Goal: Task Accomplishment & Management: Manage account settings

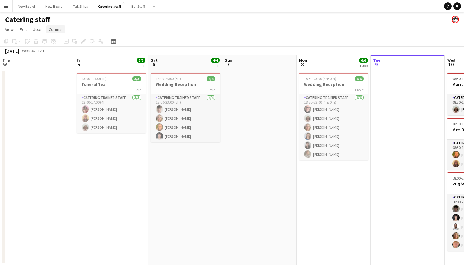
scroll to position [0, 144]
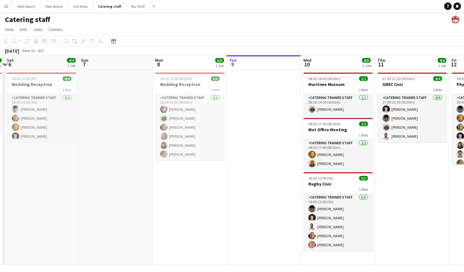
click at [135, 33] on app-page-menu "View Day view expanded Day view collapsed Month view Date picker Jump to [DATE]…" at bounding box center [232, 30] width 464 height 12
click at [132, 7] on button "Bar Staff Close" at bounding box center [138, 6] width 24 height 12
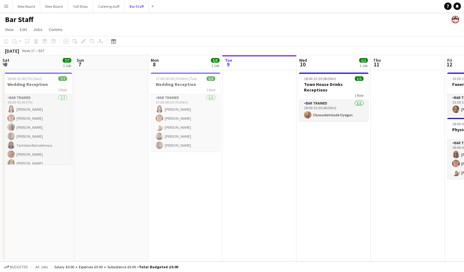
scroll to position [0, 148]
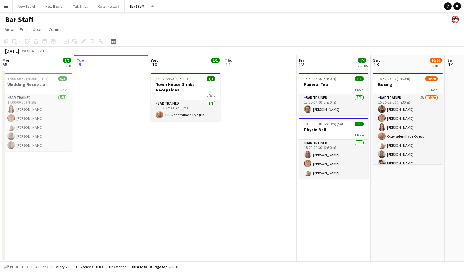
drag, startPoint x: 392, startPoint y: 188, endPoint x: 321, endPoint y: 188, distance: 71.0
click at [321, 188] on app-calendar-viewport "Sat 6 7/7 1 Job Sun 7 Mon 8 5/5 1 Job Tue 9 Wed 10 1/1 1 Job Thu 11 Fri 12 4/4 …" at bounding box center [232, 158] width 464 height 206
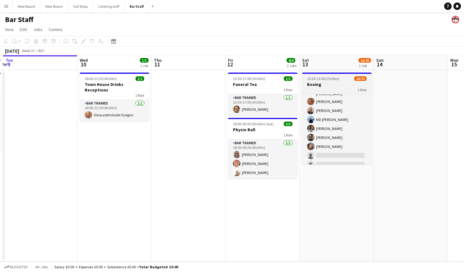
scroll to position [103, 0]
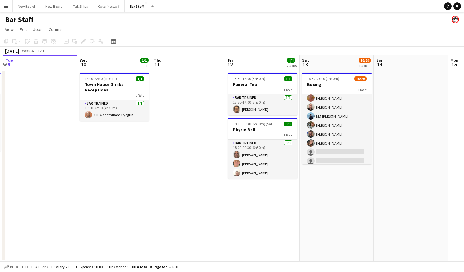
click at [336, 150] on app-card-role "Bar trained 4A 16/20 15:30-23:00 (7h30m) [PERSON_NAME] [PERSON_NAME] [PERSON_NA…" at bounding box center [336, 88] width 69 height 194
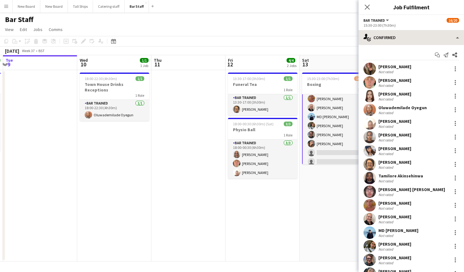
scroll to position [104, 0]
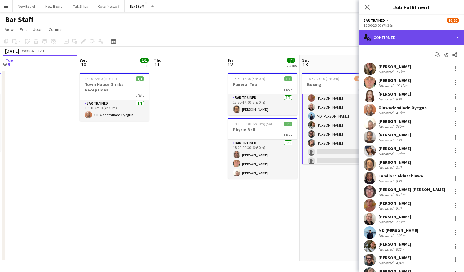
click at [411, 39] on div "single-neutral-actions-check-2 Confirmed" at bounding box center [410, 37] width 105 height 15
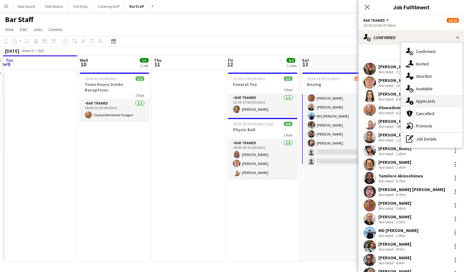
click at [428, 104] on div "single-neutral-actions-information Applicants" at bounding box center [431, 101] width 61 height 12
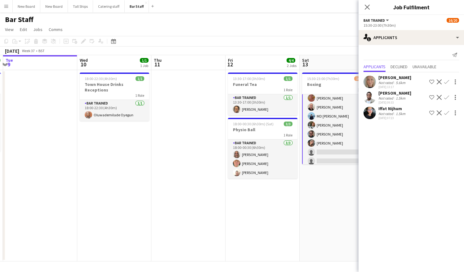
click at [446, 81] on app-icon "Confirm" at bounding box center [446, 81] width 5 height 5
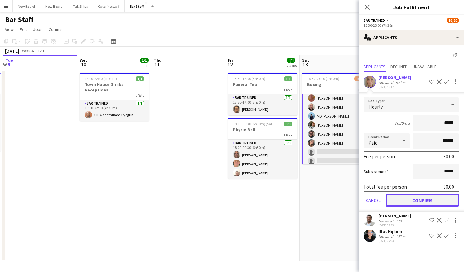
click at [435, 198] on button "Confirm" at bounding box center [421, 200] width 73 height 12
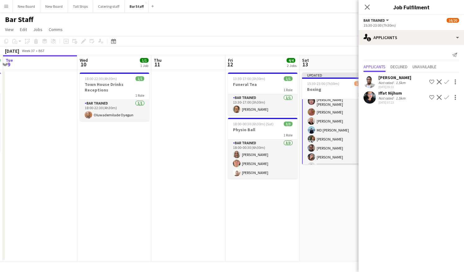
click at [289, 209] on app-date-cell "13:30-17:00 (3h30m) 1/1 Funeral Tea 1 Role Bar trained [DATE] 13:30-17:00 (3h30…" at bounding box center [262, 165] width 74 height 191
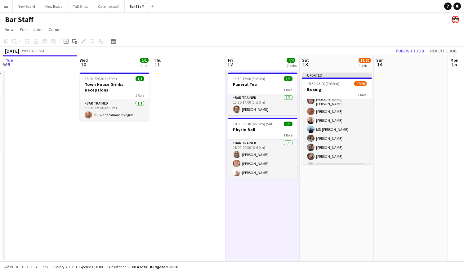
scroll to position [103, 0]
click at [409, 51] on button "Publish 1 job" at bounding box center [409, 51] width 33 height 8
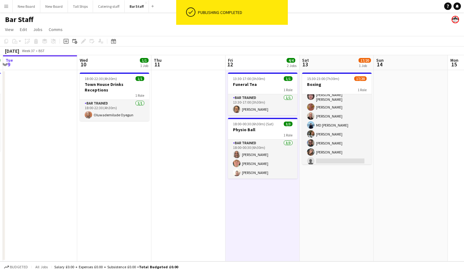
click at [158, 155] on app-date-cell at bounding box center [188, 165] width 74 height 191
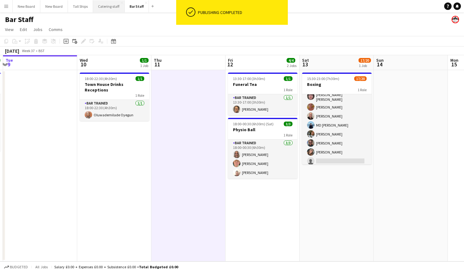
click at [98, 5] on button "Catering staff Close" at bounding box center [109, 6] width 32 height 12
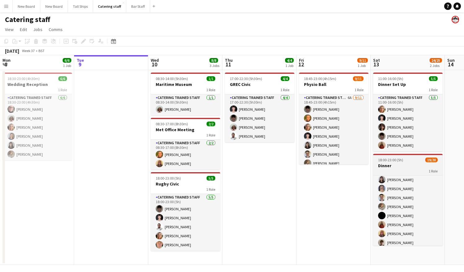
scroll to position [74, 0]
click at [132, 7] on button "Bar Staff Close" at bounding box center [138, 6] width 24 height 12
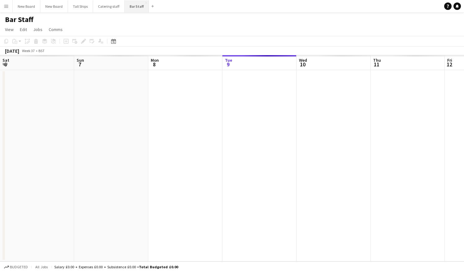
scroll to position [0, 148]
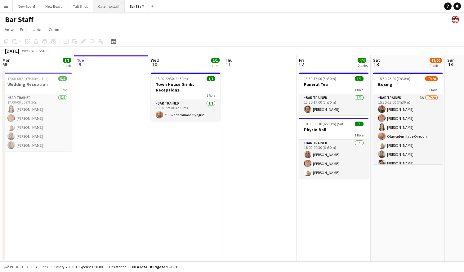
click at [105, 9] on button "Catering staff Close" at bounding box center [109, 6] width 32 height 12
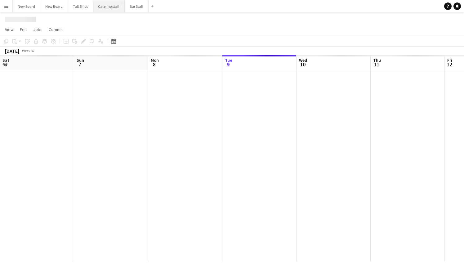
scroll to position [0, 148]
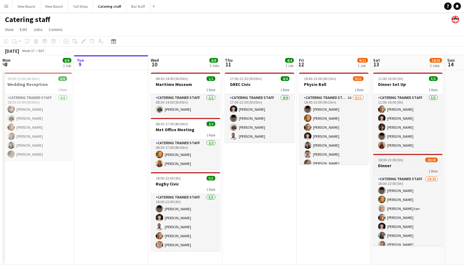
click at [399, 169] on div "1 Role" at bounding box center [407, 170] width 69 height 5
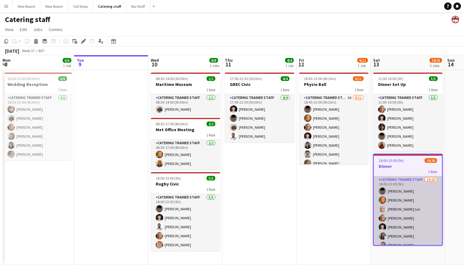
click at [391, 183] on app-card-role "Catering trained staff 19/20 18:00-23:00 (5h) [PERSON_NAME] [PERSON_NAME] [PERS…" at bounding box center [407, 272] width 68 height 192
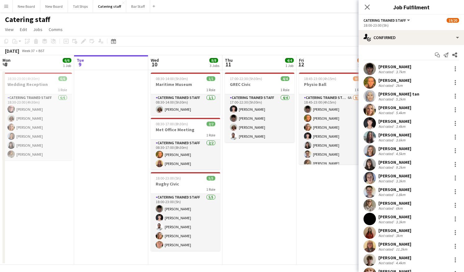
click at [312, 211] on app-date-cell "18:45-23:00 (4h15m) 9/11 Physio Ball 1 Role Catering trained staff 6A [DATE] 18…" at bounding box center [333, 167] width 74 height 195
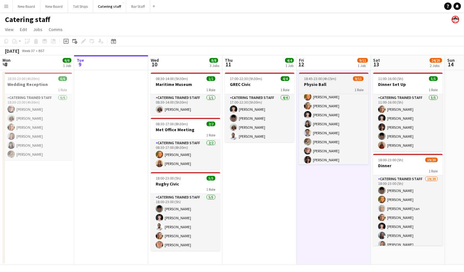
scroll to position [30, 0]
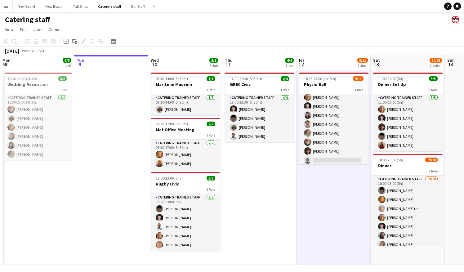
click at [373, 30] on app-page-menu "View Day view expanded Day view collapsed Month view Date picker Jump to [DATE]…" at bounding box center [232, 30] width 464 height 12
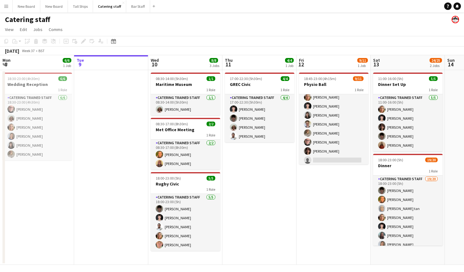
drag, startPoint x: 383, startPoint y: 44, endPoint x: 321, endPoint y: 37, distance: 62.3
click at [321, 37] on app-toolbar "Copy Paste Paste Ctrl+V Paste with crew Ctrl+Shift+V Paste linked Job [GEOGRAPH…" at bounding box center [232, 41] width 464 height 11
click at [446, 265] on div "Menu Boards Boards Boards All jobs Status Workforce Workforce My Workforce Recr…" at bounding box center [232, 136] width 464 height 272
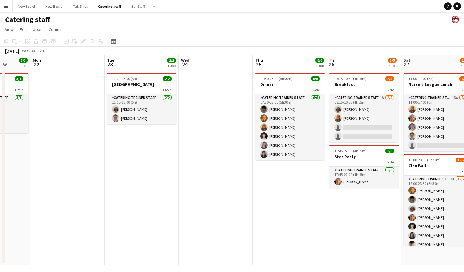
scroll to position [0, 268]
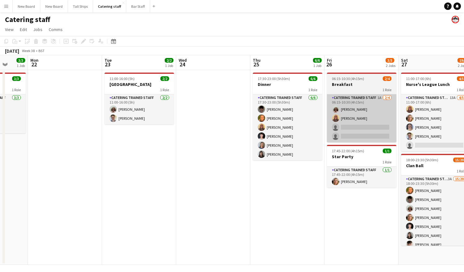
click at [371, 129] on app-card-role "Catering trained staff 1A [DATE] 06:15-10:30 (4h15m) [PERSON_NAME] [PERSON_NAME…" at bounding box center [361, 118] width 69 height 48
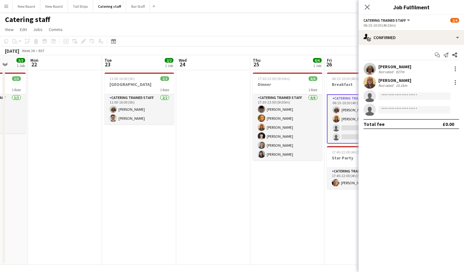
click at [289, 223] on app-date-cell "17:30-23:00 (5h30m) 6/6 Dinner 1 Role Catering trained staff [DATE] 17:30-23:00…" at bounding box center [287, 167] width 74 height 195
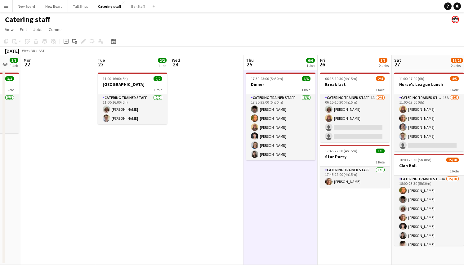
scroll to position [0, 273]
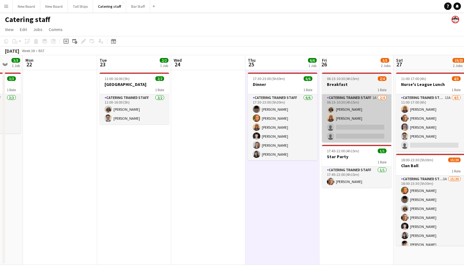
click at [369, 126] on app-card-role "Catering trained staff 1A [DATE] 06:15-10:30 (4h15m) [PERSON_NAME] [PERSON_NAME…" at bounding box center [356, 118] width 69 height 48
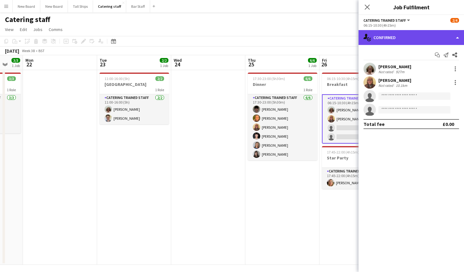
click at [427, 38] on div "single-neutral-actions-check-2 Confirmed" at bounding box center [410, 37] width 105 height 15
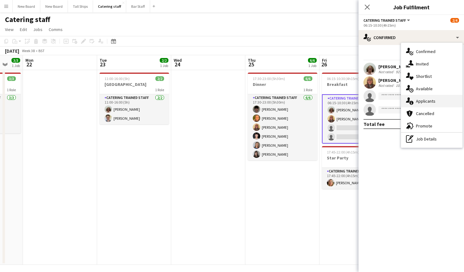
click at [433, 99] on span "Applicants" at bounding box center [426, 101] width 20 height 6
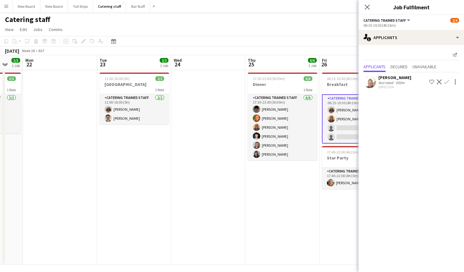
click at [238, 224] on app-date-cell at bounding box center [208, 167] width 74 height 195
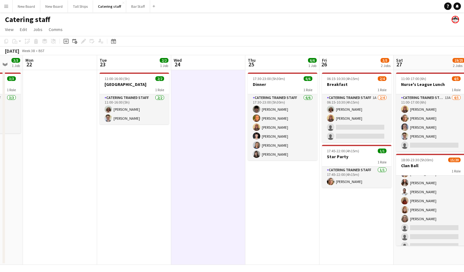
scroll to position [115, 0]
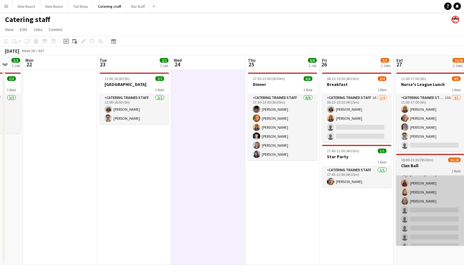
click at [438, 209] on app-card-role "Catering trained staff 3A 15/20 18:00-23:30 (5h30m) [PERSON_NAME] [PERSON_NAME]…" at bounding box center [430, 156] width 69 height 192
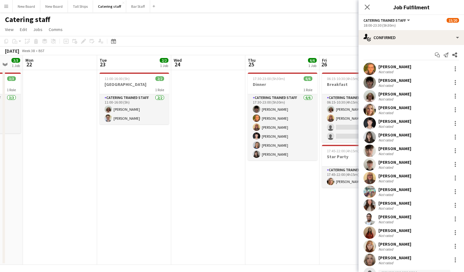
scroll to position [116, 0]
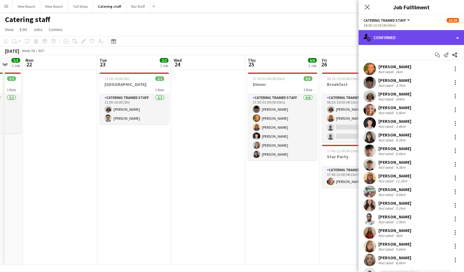
click at [434, 36] on div "single-neutral-actions-check-2 Confirmed" at bounding box center [410, 37] width 105 height 15
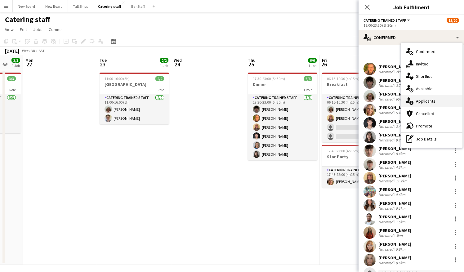
click at [437, 102] on div "single-neutral-actions-information Applicants" at bounding box center [431, 101] width 61 height 12
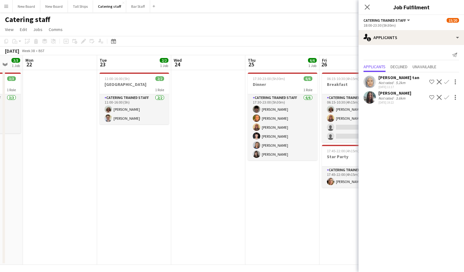
click at [291, 228] on app-date-cell "17:30-23:00 (5h30m) 6/6 Dinner 1 Role Catering trained staff [DATE] 17:30-23:00…" at bounding box center [282, 167] width 74 height 195
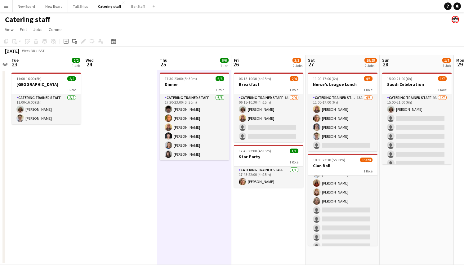
scroll to position [0, 224]
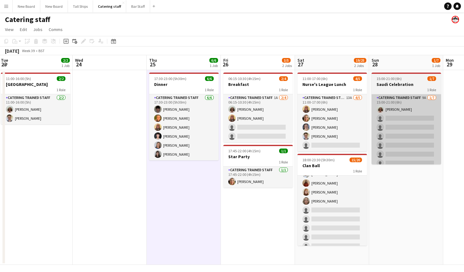
click at [418, 124] on app-card-role "Catering trained staff 9A [DATE] 15:00-21:00 (6h) [PERSON_NAME] single-neutral-…" at bounding box center [405, 131] width 69 height 75
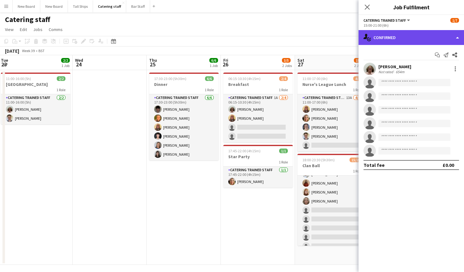
click at [442, 36] on div "single-neutral-actions-check-2 Confirmed" at bounding box center [410, 37] width 105 height 15
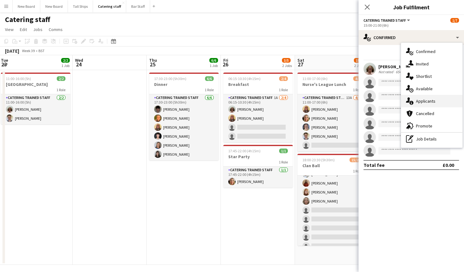
click at [439, 99] on div "single-neutral-actions-information Applicants" at bounding box center [431, 101] width 61 height 12
